Goal: Task Accomplishment & Management: Use online tool/utility

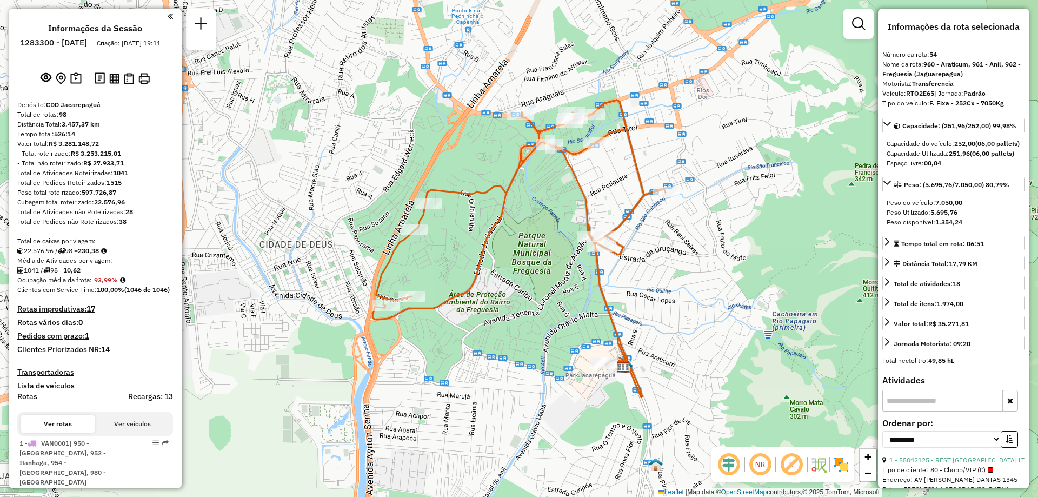
select select "**********"
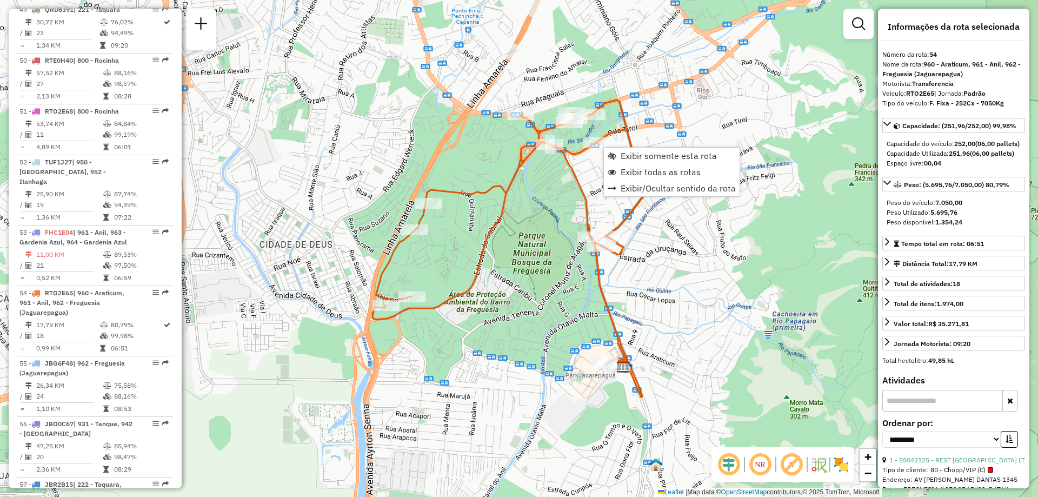
scroll to position [3715, 0]
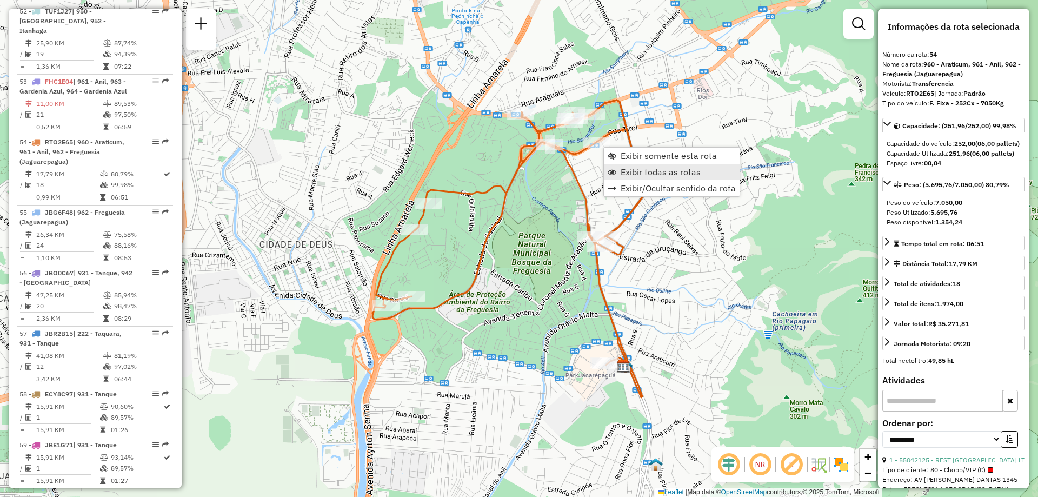
click at [652, 169] on span "Exibir todas as rotas" at bounding box center [661, 172] width 80 height 9
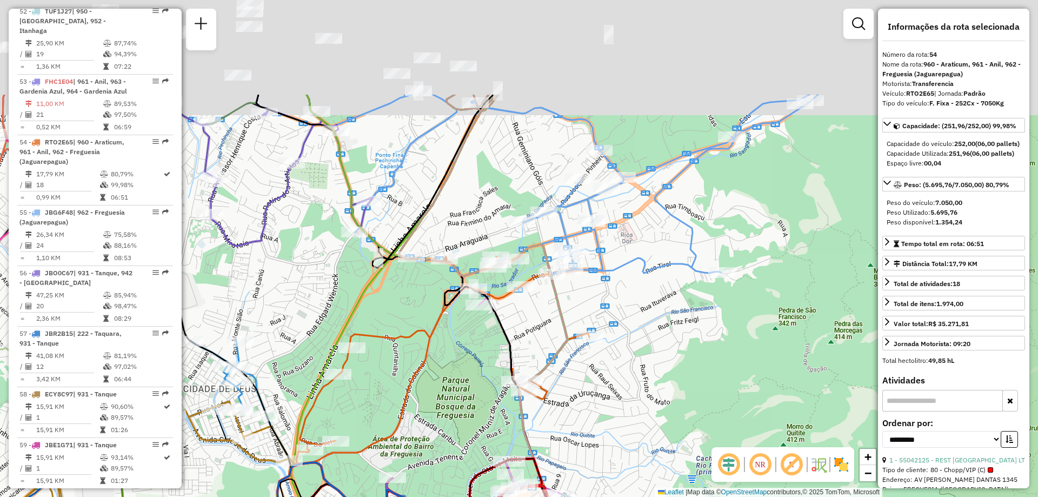
drag, startPoint x: 614, startPoint y: 215, endPoint x: 460, endPoint y: 354, distance: 207.1
click at [472, 379] on icon at bounding box center [483, 318] width 169 height 447
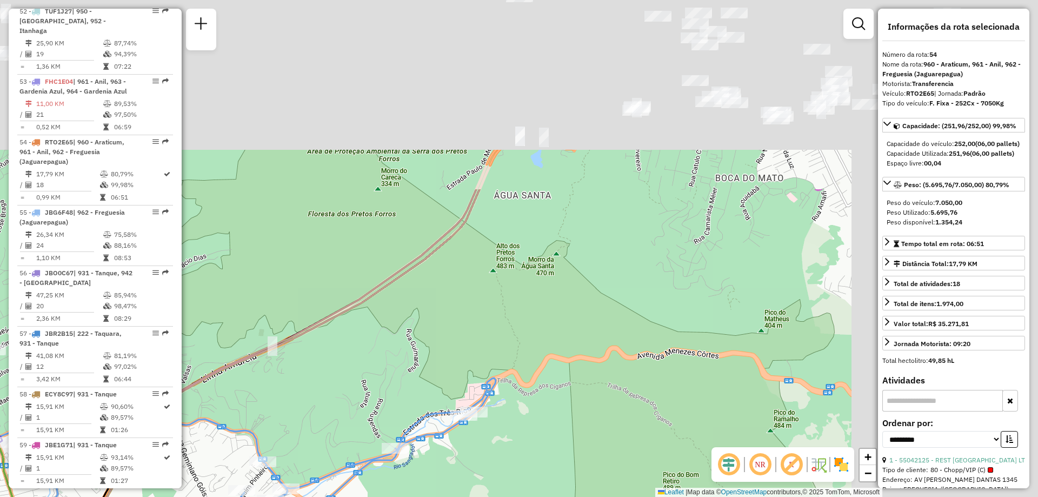
drag, startPoint x: 399, startPoint y: 361, endPoint x: 288, endPoint y: 463, distance: 150.4
click at [291, 461] on div "Janela de atendimento Grade de atendimento Capacidade Transportadoras Veículos …" at bounding box center [519, 248] width 1038 height 497
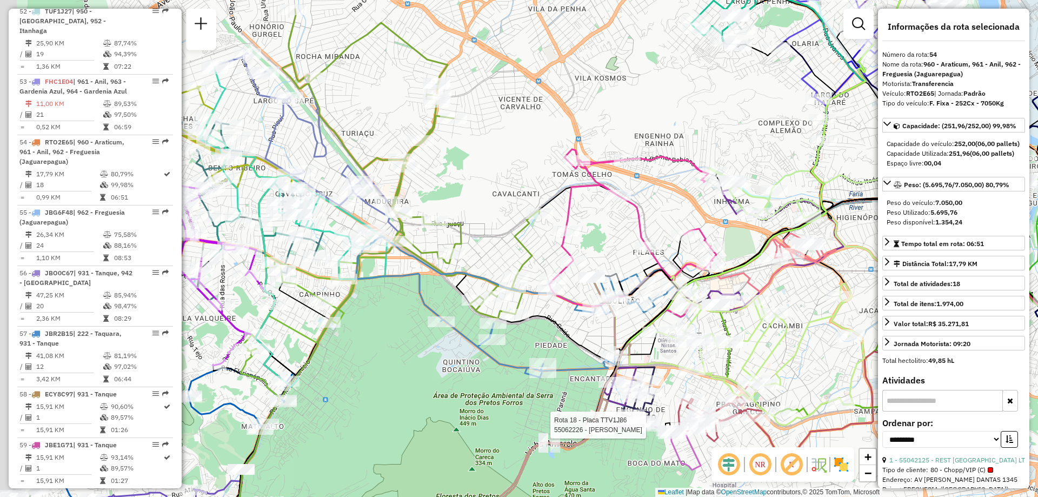
drag, startPoint x: 419, startPoint y: 241, endPoint x: 443, endPoint y: 254, distance: 27.1
click at [443, 254] on div "Rota 55 - Placa JBG6F48 55065693 - G2WK MERCADO AUTONOMO LTDA Rota 18 - Placa T…" at bounding box center [519, 248] width 1038 height 497
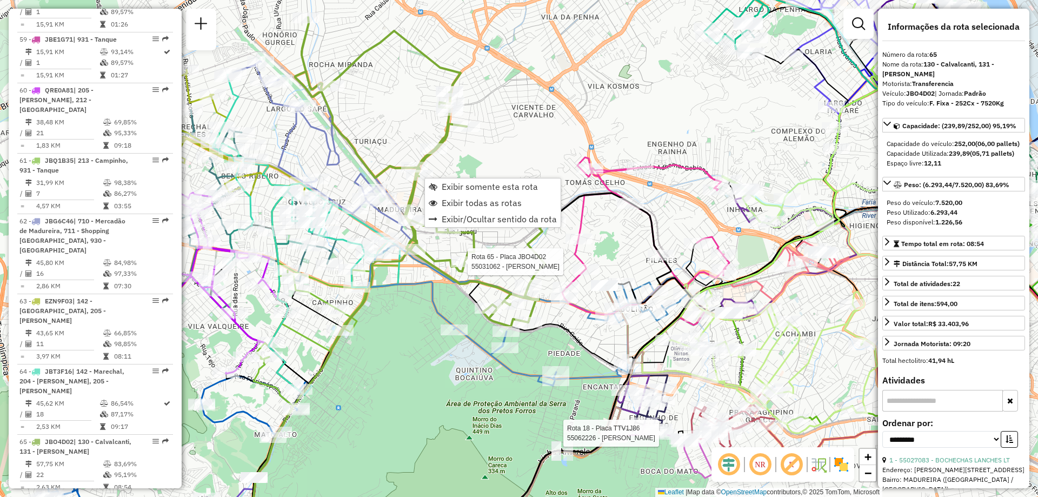
scroll to position [4391, 0]
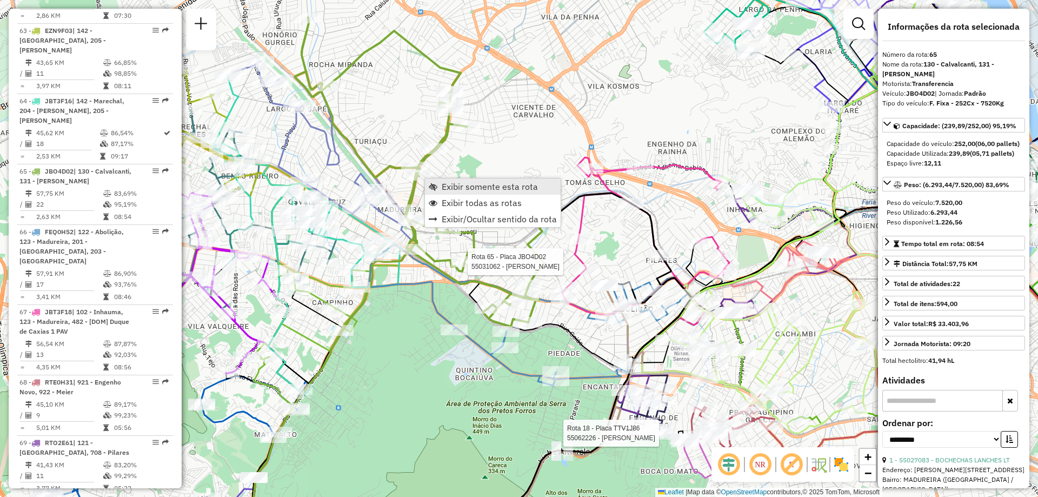
click at [436, 183] on span "Exibir somente esta rota" at bounding box center [433, 186] width 9 height 9
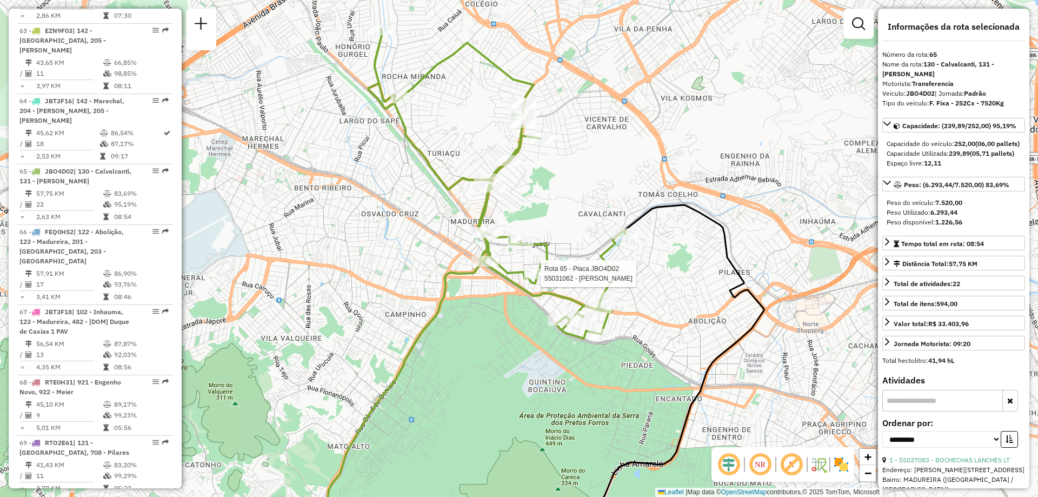
click at [576, 177] on div "Rota 65 - Placa JBO4D02 55031062 - [PERSON_NAME] MEND Janela de atendimento Gra…" at bounding box center [519, 248] width 1038 height 497
click at [526, 197] on span "Exibir somente esta rota" at bounding box center [561, 201] width 96 height 9
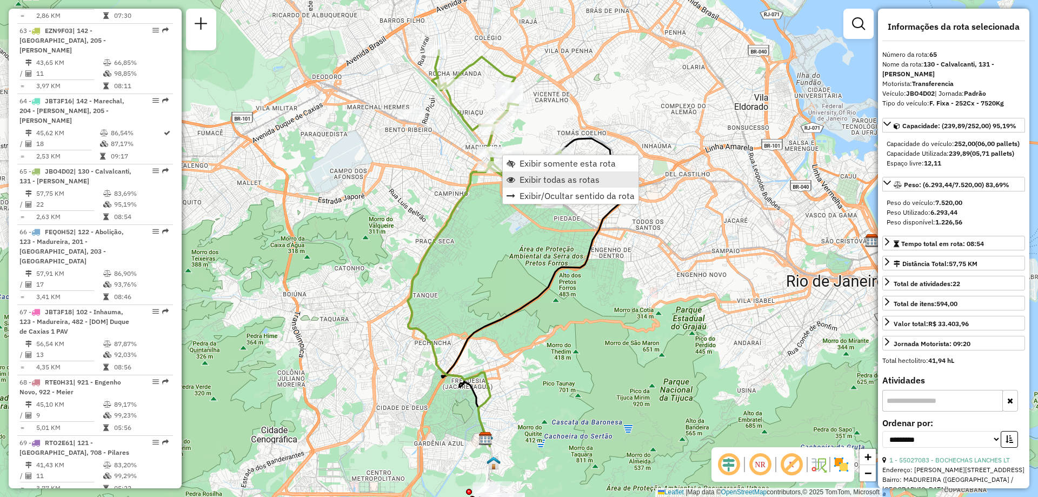
click at [528, 178] on span "Exibir todas as rotas" at bounding box center [560, 179] width 80 height 9
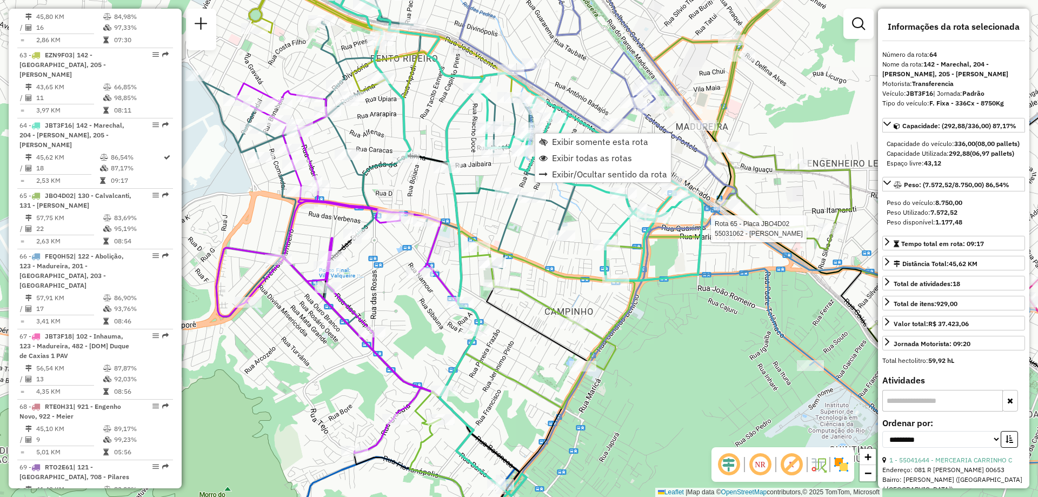
scroll to position [4321, 0]
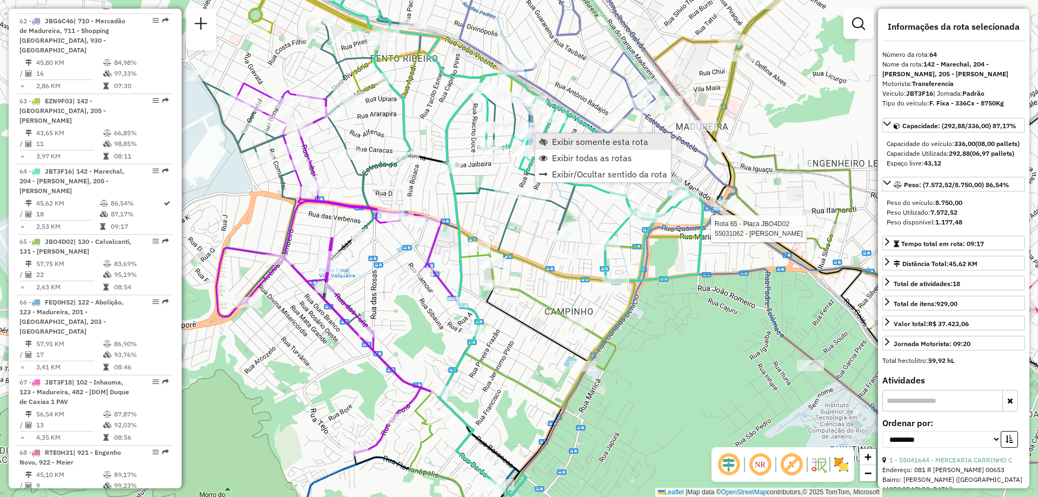
click at [550, 137] on link "Exibir somente esta rota" at bounding box center [603, 142] width 136 height 16
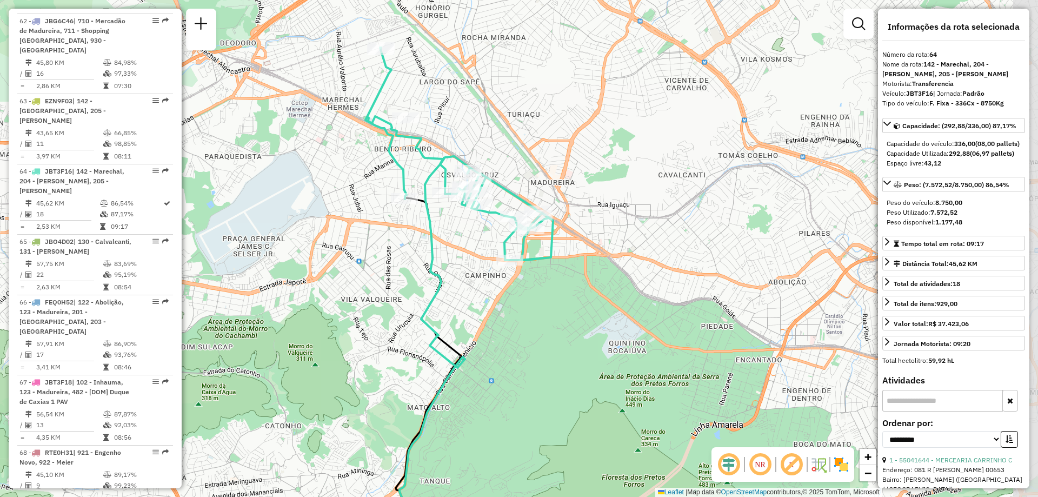
drag, startPoint x: 496, startPoint y: 77, endPoint x: 446, endPoint y: 127, distance: 71.1
click at [446, 127] on div "Janela de atendimento Grade de atendimento Capacidade Transportadoras Veículos …" at bounding box center [519, 248] width 1038 height 497
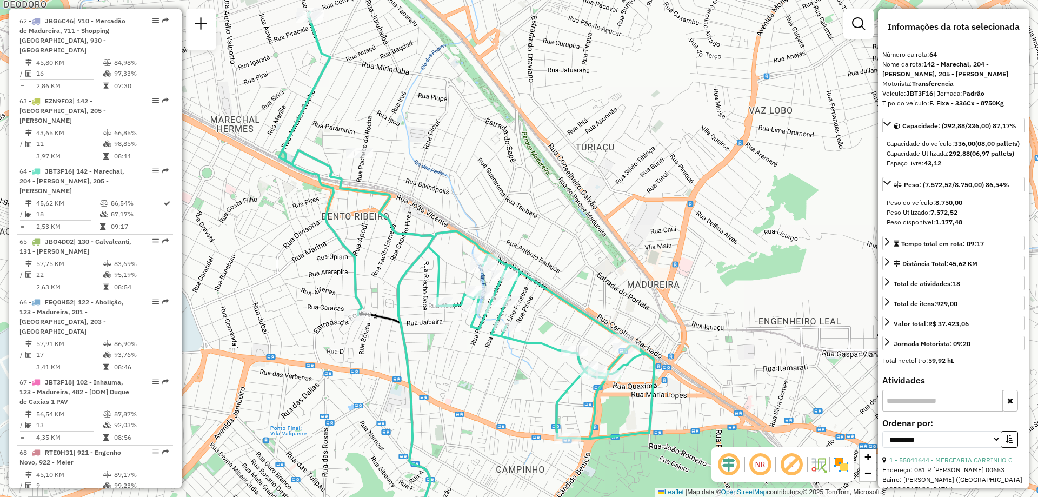
drag, startPoint x: 461, startPoint y: 133, endPoint x: 470, endPoint y: 168, distance: 35.8
click at [470, 168] on div "Janela de atendimento Grade de atendimento Capacidade Transportadoras Veículos …" at bounding box center [519, 248] width 1038 height 497
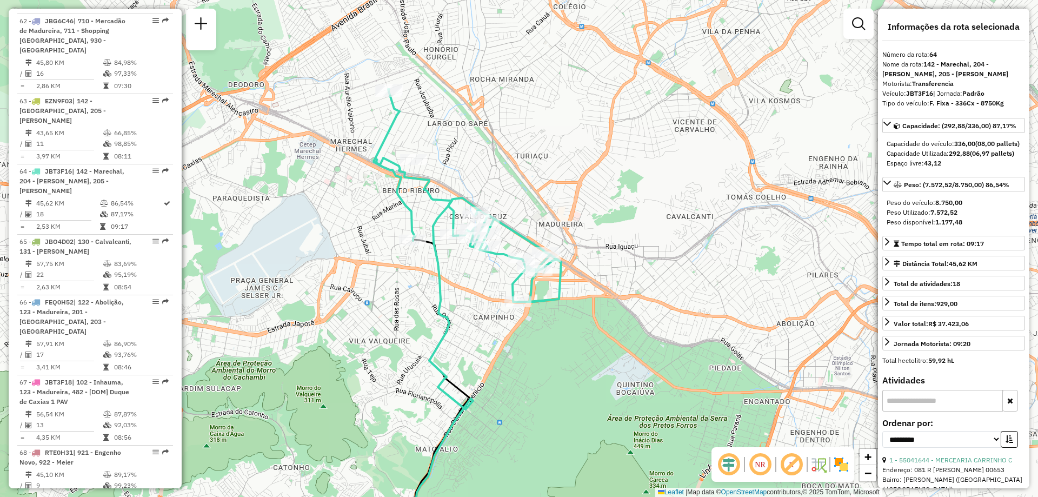
click at [512, 79] on div "Janela de atendimento Grade de atendimento Capacidade Transportadoras Veículos …" at bounding box center [519, 248] width 1038 height 497
